Goal: Task Accomplishment & Management: Complete application form

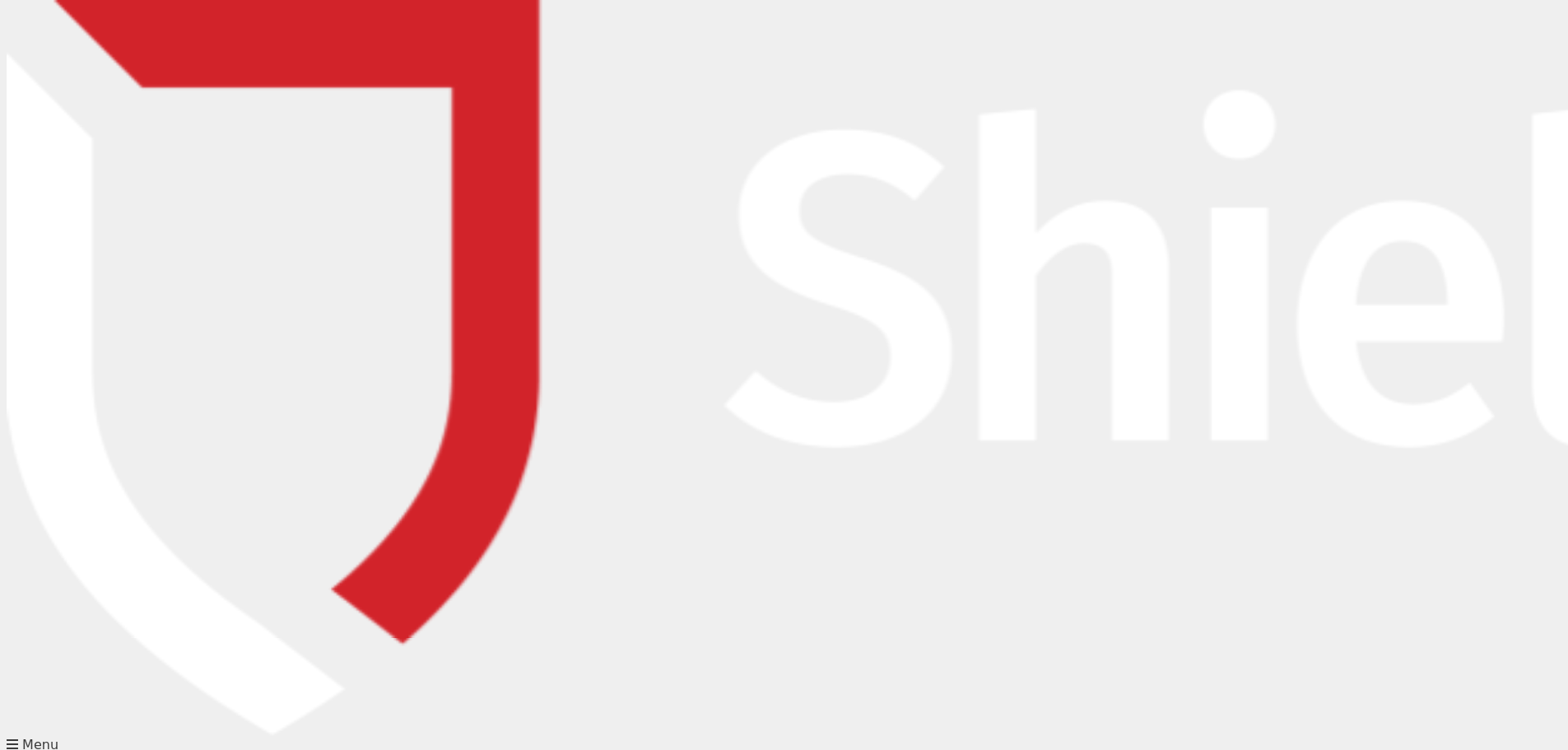
type input "[EMAIL_ADDRESS][DOMAIN_NAME]"
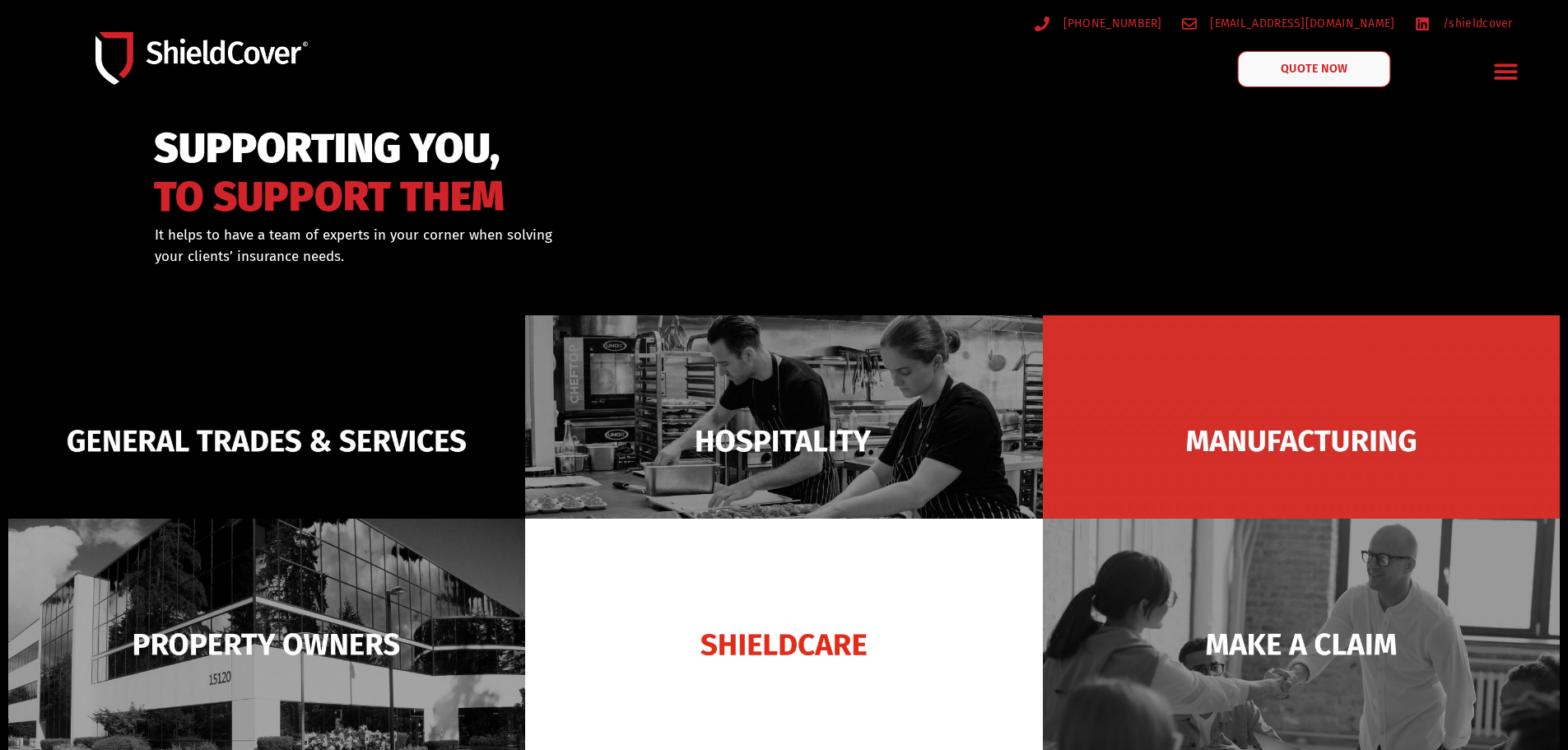
click at [1288, 65] on span "QUOTE NOW" at bounding box center [1314, 69] width 66 height 11
